Goal: Transaction & Acquisition: Purchase product/service

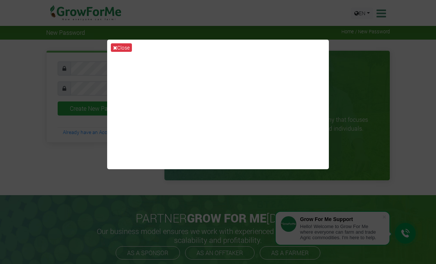
click at [114, 50] on icon at bounding box center [115, 47] width 4 height 5
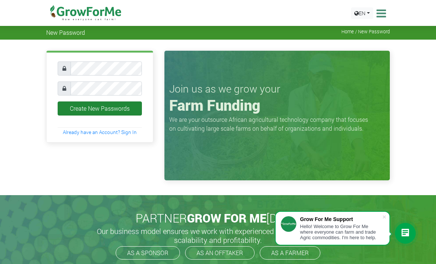
click at [124, 108] on button "Create New Passwords" at bounding box center [100, 108] width 84 height 14
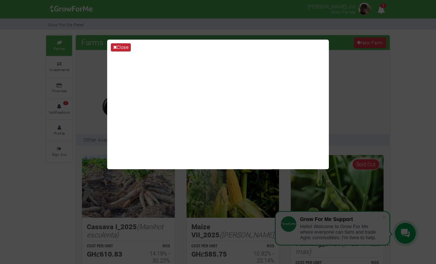
click at [121, 50] on button "Close" at bounding box center [121, 47] width 20 height 8
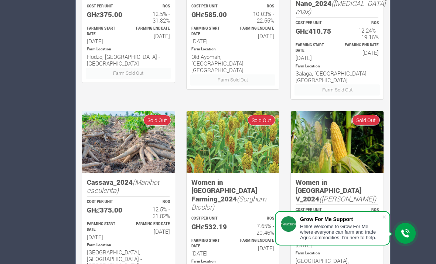
scroll to position [451, 0]
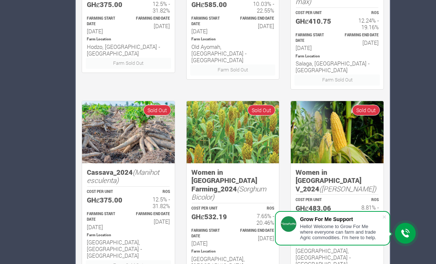
click at [408, 237] on icon at bounding box center [405, 232] width 9 height 9
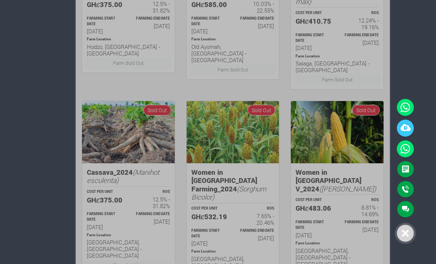
click at [411, 241] on div at bounding box center [405, 232] width 17 height 17
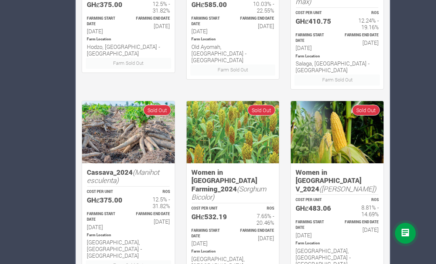
click at [409, 237] on icon at bounding box center [405, 232] width 9 height 9
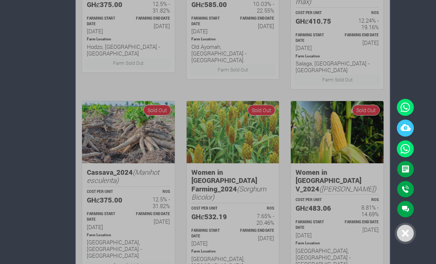
click at [381, 248] on div at bounding box center [218, 132] width 436 height 264
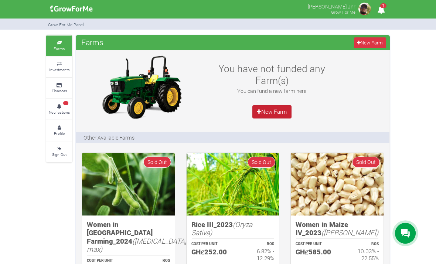
click at [275, 109] on link "New Farm" at bounding box center [271, 111] width 39 height 13
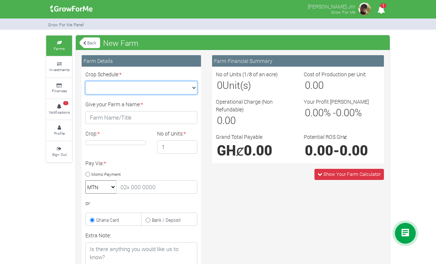
click at [190, 88] on select "Crop Schedule: *" at bounding box center [141, 87] width 112 height 13
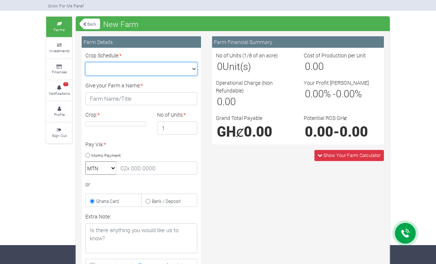
scroll to position [20, 0]
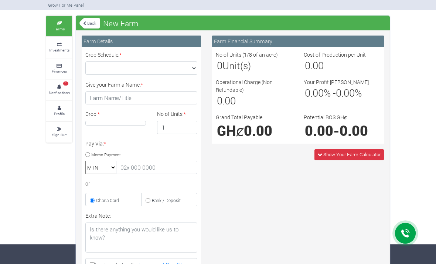
click at [180, 58] on div "Crop Schedule: *" at bounding box center [141, 63] width 123 height 24
click at [184, 73] on select "Crop Schedule: *" at bounding box center [141, 67] width 112 height 13
click at [193, 65] on select "Crop Schedule: *" at bounding box center [141, 67] width 112 height 13
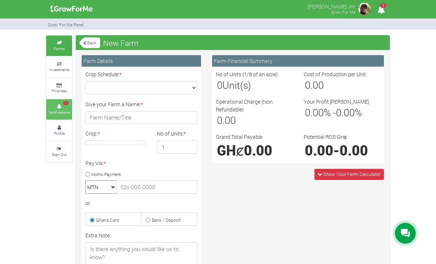
click at [60, 105] on icon at bounding box center [59, 107] width 22 height 4
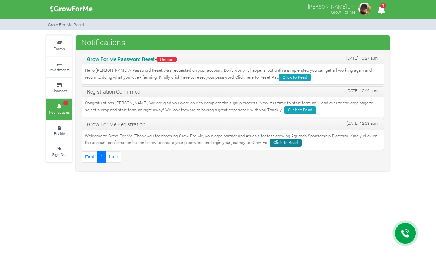
click at [278, 140] on link "Click to Read" at bounding box center [286, 143] width 32 height 8
click at [281, 142] on link "Click to Read" at bounding box center [286, 143] width 32 height 8
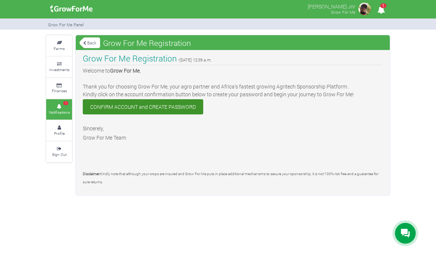
click at [97, 41] on link "Back" at bounding box center [89, 43] width 21 height 12
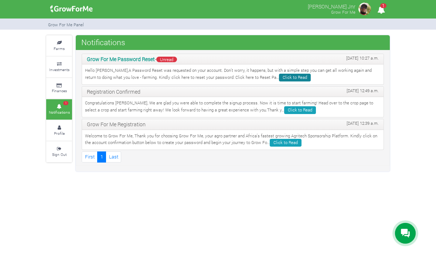
click at [279, 76] on link "Click to Read" at bounding box center [295, 78] width 32 height 8
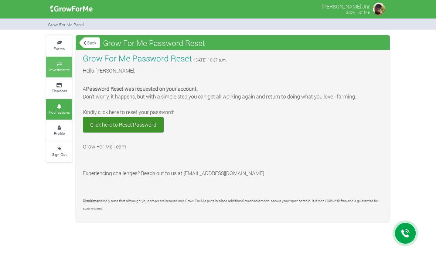
click at [62, 67] on small "Investments" at bounding box center [59, 69] width 20 height 5
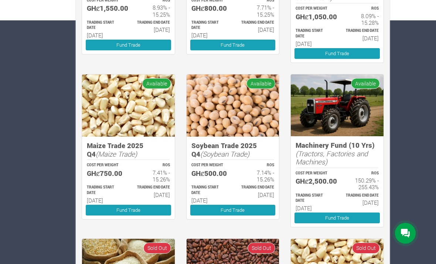
scroll to position [242, 0]
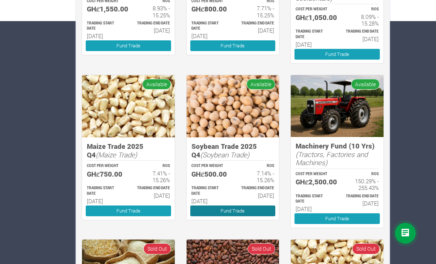
click at [238, 205] on link "Fund Trade" at bounding box center [232, 210] width 85 height 11
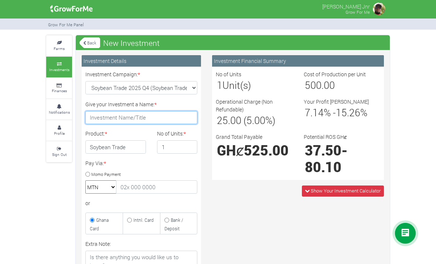
click at [153, 118] on input "Give your Investment a Name: *" at bounding box center [141, 117] width 112 height 13
type input "soybean Investment"
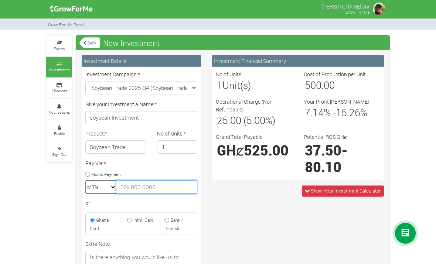
click at [159, 189] on input "text" at bounding box center [156, 186] width 81 height 13
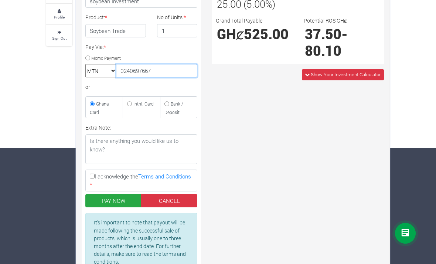
scroll to position [117, 0]
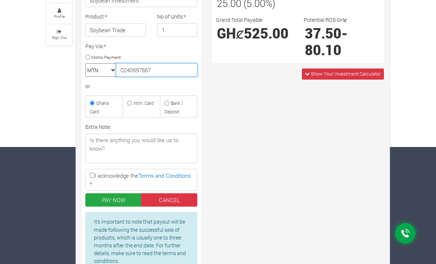
type input "0240697667"
click at [95, 175] on input "I acknowledge the Terms and Conditions *" at bounding box center [92, 175] width 5 height 5
checkbox input "true"
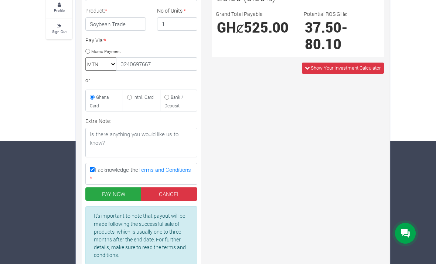
scroll to position [132, 0]
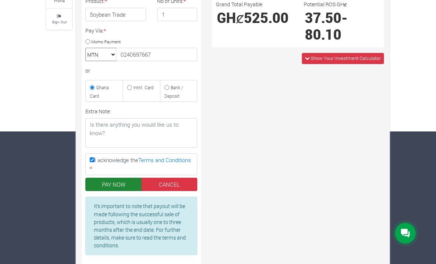
click at [124, 182] on button "PAY NOW" at bounding box center [113, 183] width 56 height 13
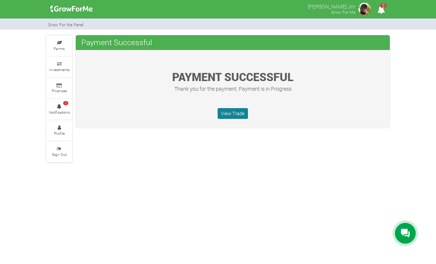
click at [243, 112] on link "View Trade" at bounding box center [233, 113] width 30 height 11
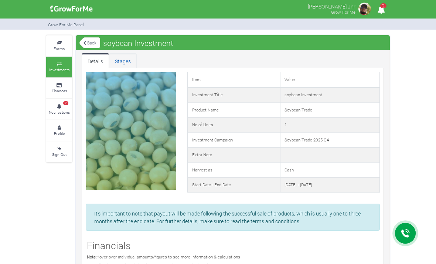
click at [122, 57] on link "Stages" at bounding box center [123, 60] width 28 height 15
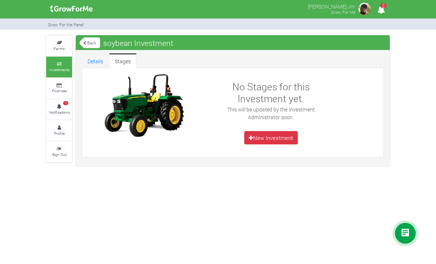
click at [83, 35] on div "Back soybean Investment" at bounding box center [233, 42] width 314 height 15
click at [89, 45] on link "Back" at bounding box center [89, 43] width 21 height 12
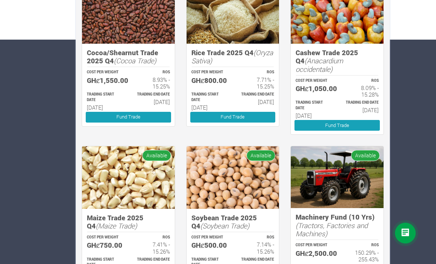
scroll to position [224, 0]
click at [224, 263] on div "Soybean Trade 2025 Q4 (Soybean Trade) COST PER WEIGHT GHȼ500.00 ROS 7.14% - 15.…" at bounding box center [233, 224] width 105 height 157
